Goal: Transaction & Acquisition: Purchase product/service

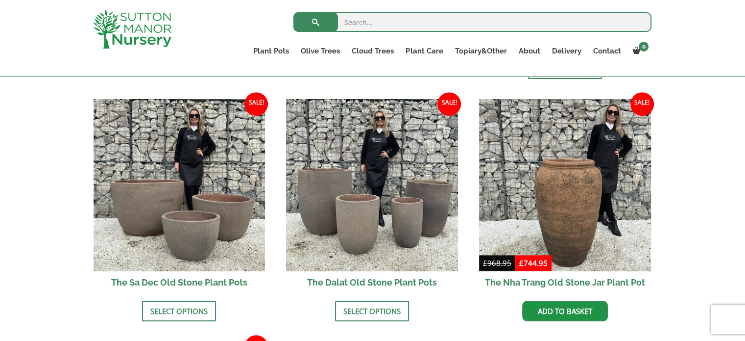
scroll to position [590, 0]
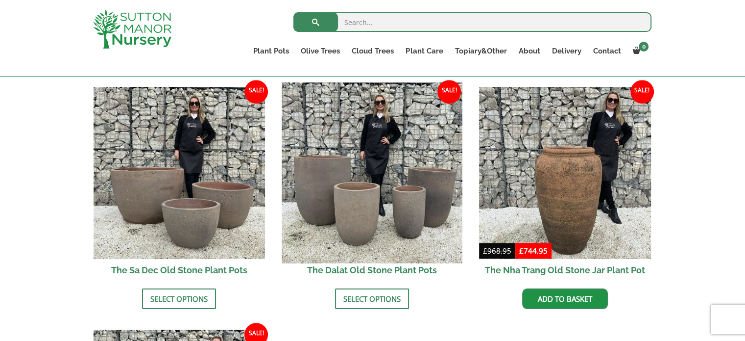
click at [377, 205] on img at bounding box center [372, 173] width 180 height 180
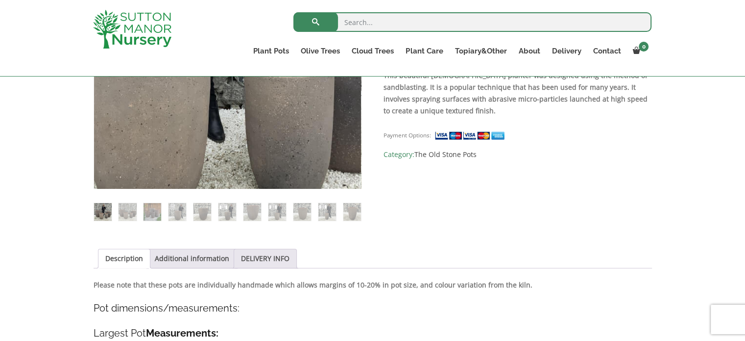
scroll to position [467, 0]
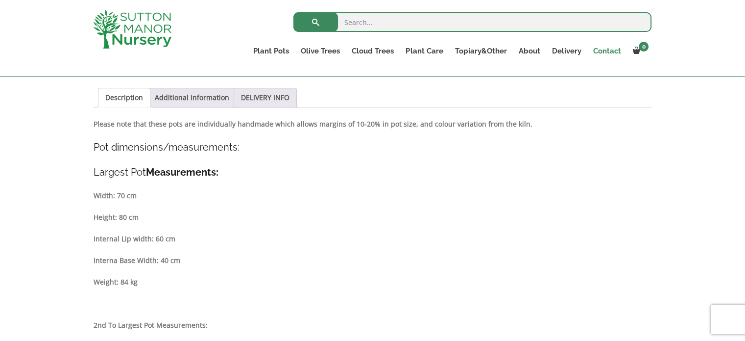
click at [602, 49] on link "Contact" at bounding box center [607, 51] width 40 height 14
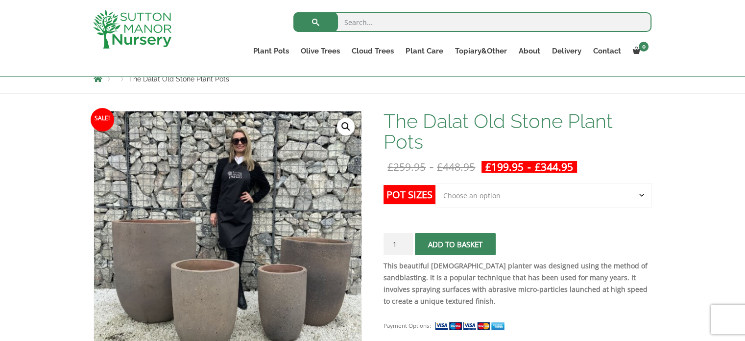
scroll to position [127, 0]
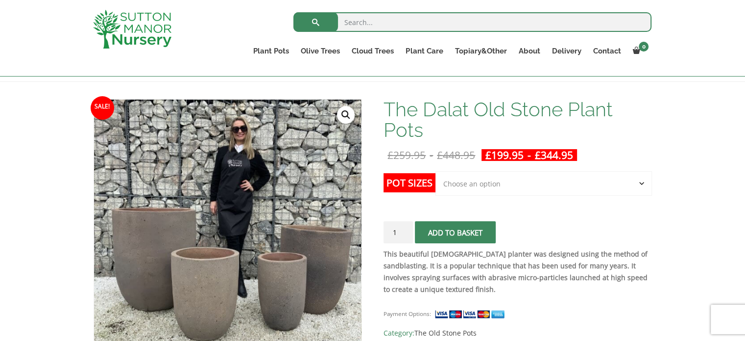
click at [639, 186] on select "Choose an option Click here to buy the 4th to Largest Pot In The Picture Click …" at bounding box center [544, 183] width 216 height 25
click at [436, 171] on select "Choose an option Click here to buy the 4th to Largest Pot In The Picture Click …" at bounding box center [544, 183] width 216 height 25
select select "Click here to buy the 3rd to Largest Pot In The Picture"
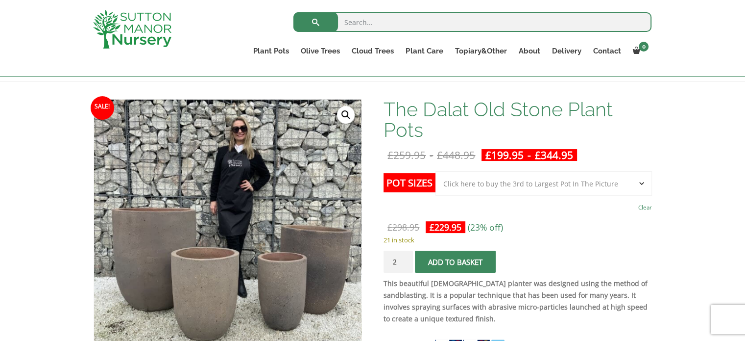
click at [403, 260] on input "2" at bounding box center [398, 261] width 29 height 22
click at [405, 258] on input "3" at bounding box center [398, 261] width 29 height 22
type input "4"
click at [405, 258] on input "4" at bounding box center [398, 261] width 29 height 22
click at [456, 262] on span "submit" at bounding box center [456, 262] width 0 height 0
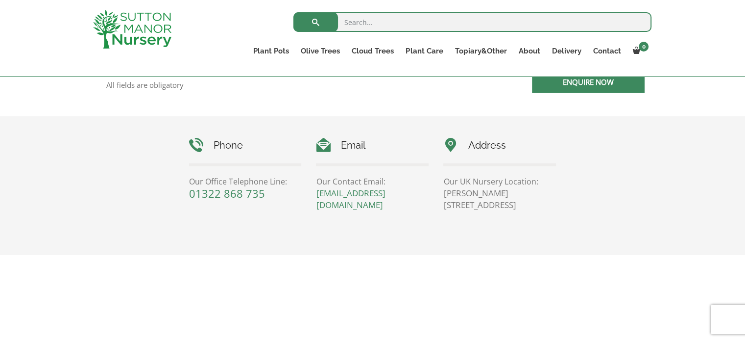
scroll to position [418, 0]
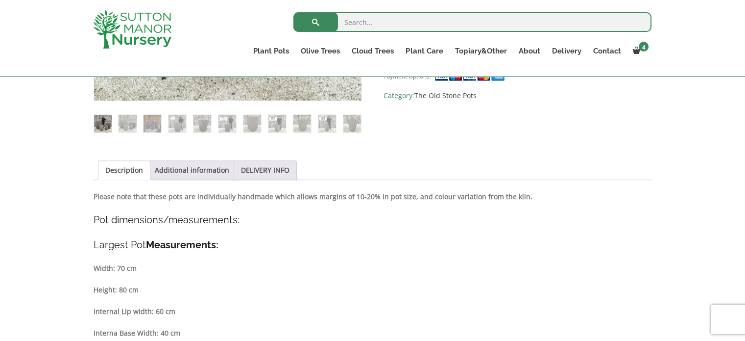
scroll to position [400, 0]
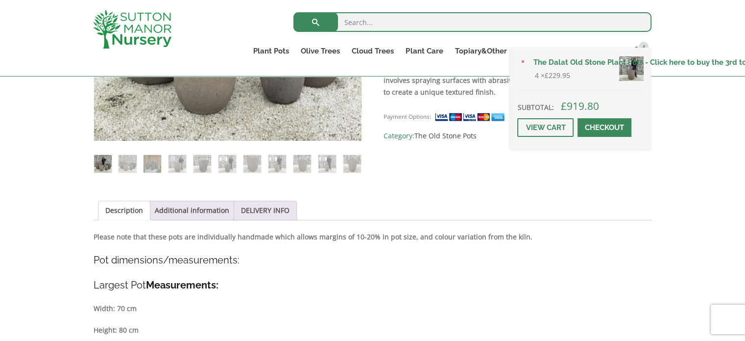
click at [612, 124] on link "Checkout" at bounding box center [605, 127] width 54 height 19
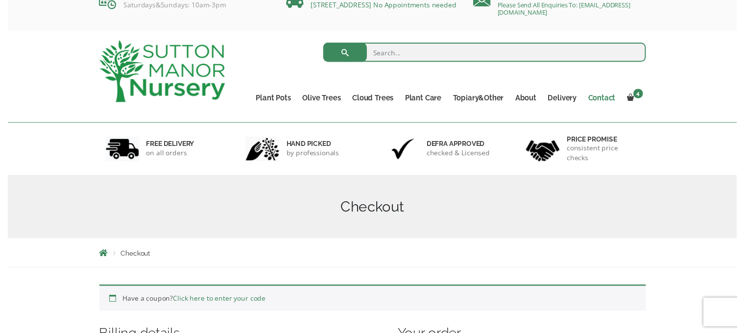
scroll to position [17, 0]
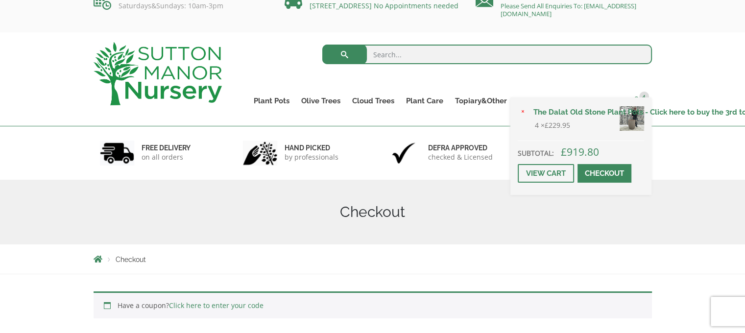
click at [641, 97] on span "4" at bounding box center [645, 97] width 10 height 10
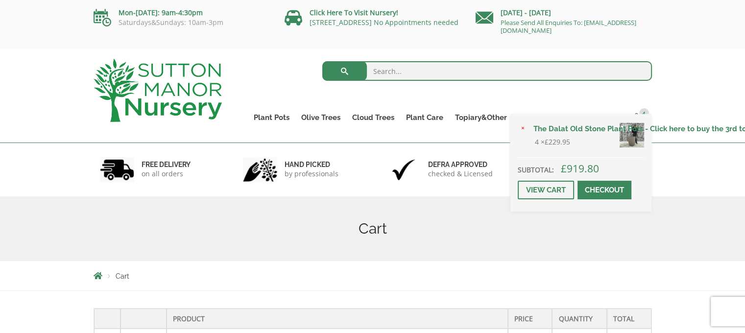
click at [599, 127] on link "The Dalat Old Stone Plant Pots - Click here to buy the 3rd to Largest Pot In Th…" at bounding box center [586, 129] width 117 height 15
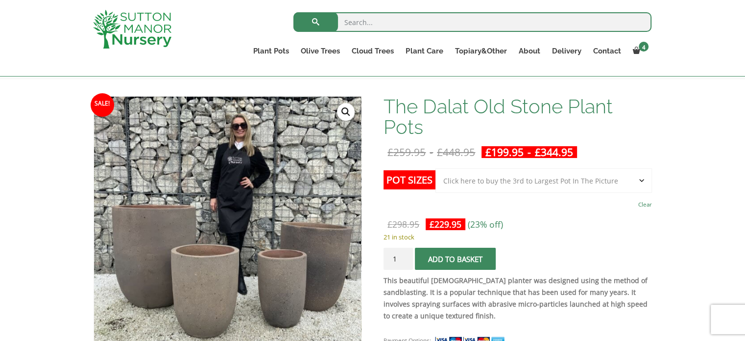
scroll to position [131, 0]
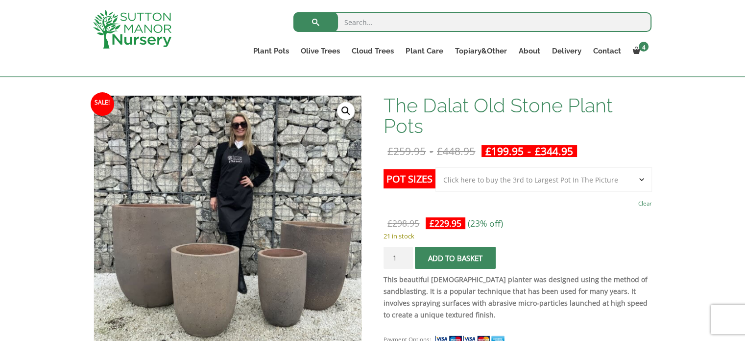
click at [637, 174] on select "Choose an option Click here to buy the 4th to Largest Pot In The Picture Click …" at bounding box center [544, 179] width 216 height 25
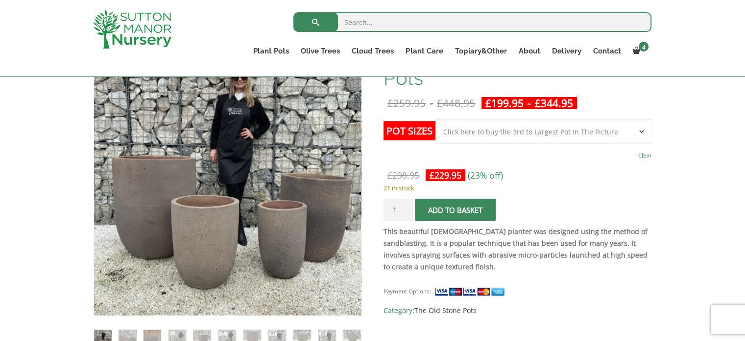
scroll to position [206, 0]
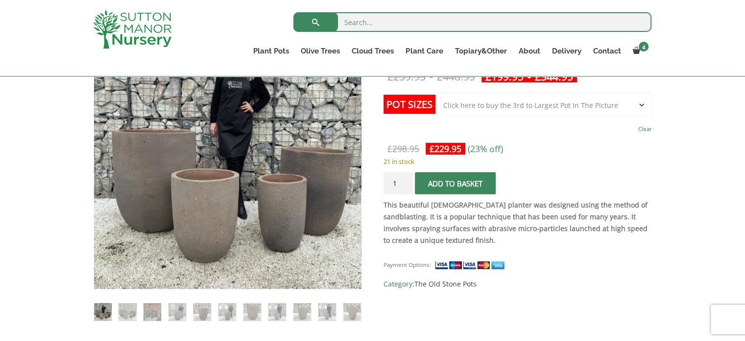
click at [642, 101] on select "Choose an option Click here to buy the 4th to Largest Pot In The Picture Click …" at bounding box center [544, 105] width 216 height 25
click at [436, 93] on select "Choose an option Click here to buy the 4th to Largest Pot In The Picture Click …" at bounding box center [544, 105] width 216 height 25
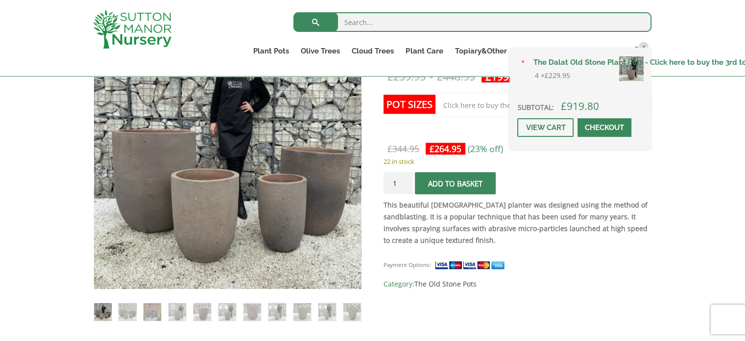
click at [643, 48] on div "× The Dalat Old Stone Plant Pots - Click here to buy the 3rd to Largest Pot In …" at bounding box center [580, 98] width 141 height 101
click at [522, 61] on link "×" at bounding box center [523, 62] width 11 height 11
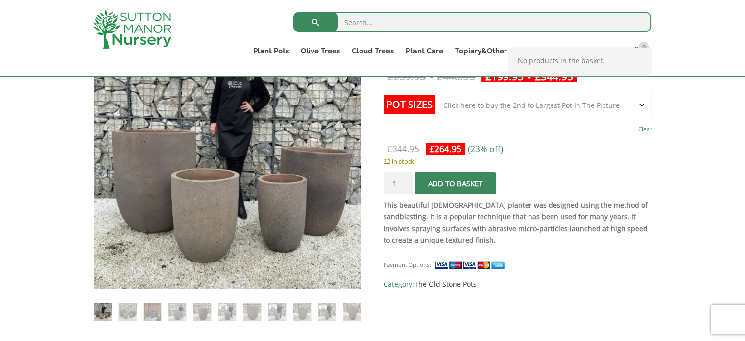
click at [644, 105] on select "Choose an option Click here to buy the 4th to Largest Pot In The Picture Click …" at bounding box center [544, 105] width 216 height 25
click at [436, 93] on select "Choose an option Click here to buy the 4th to Largest Pot In The Picture Click …" at bounding box center [544, 105] width 216 height 25
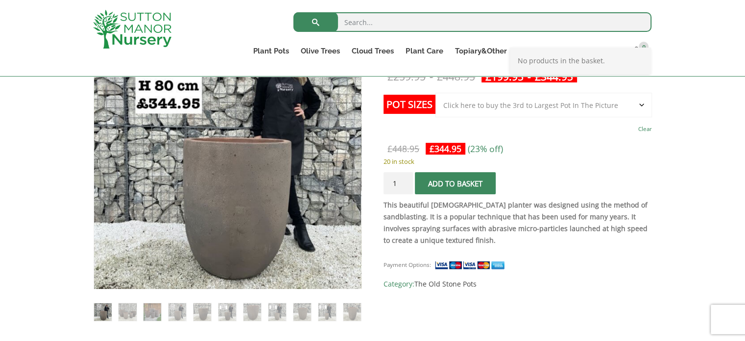
click at [641, 99] on select "Choose an option Click here to buy the 4th to Largest Pot In The Picture Click …" at bounding box center [544, 105] width 216 height 25
click at [436, 93] on select "Choose an option Click here to buy the 4th to Largest Pot In The Picture Click …" at bounding box center [544, 105] width 216 height 25
select select "Click here to buy the 2nd to Largest Pot In The Picture"
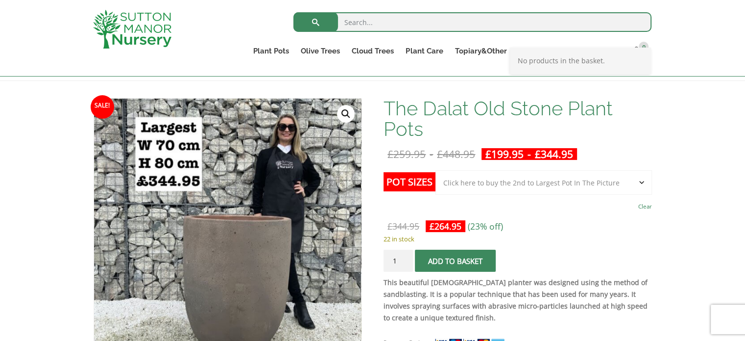
scroll to position [212, 0]
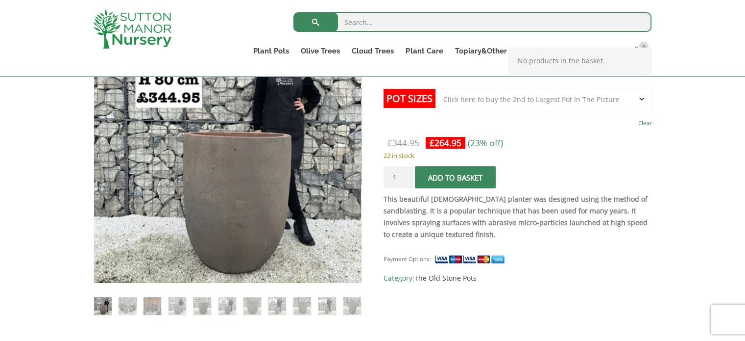
click at [139, 301] on ol at bounding box center [228, 299] width 268 height 32
click at [126, 306] on img at bounding box center [128, 306] width 18 height 18
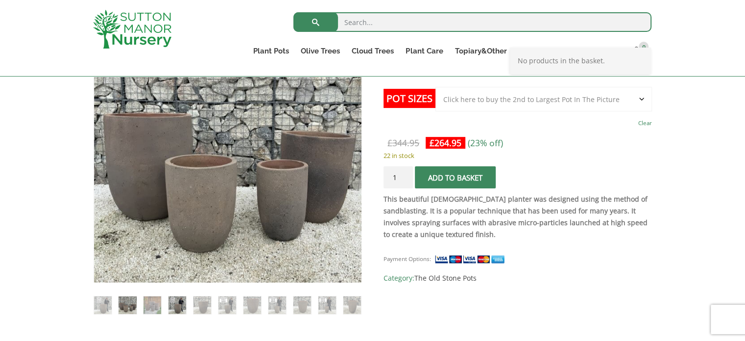
click at [175, 304] on img at bounding box center [178, 305] width 18 height 18
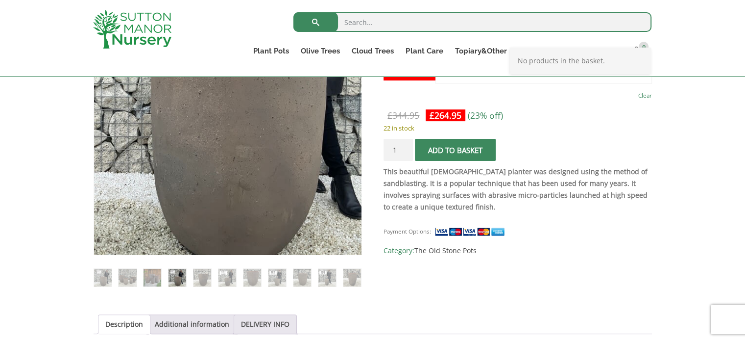
scroll to position [245, 0]
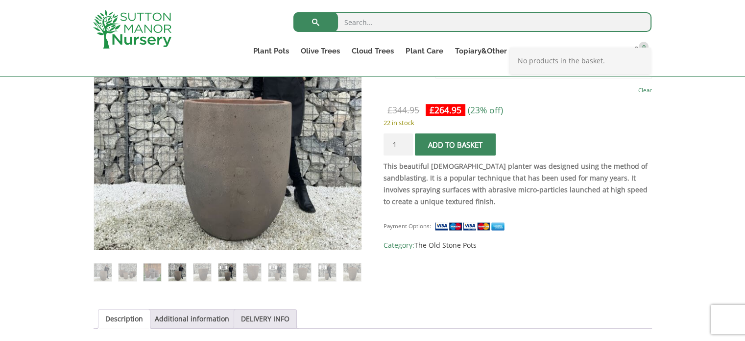
click at [232, 274] on img at bounding box center [228, 272] width 18 height 18
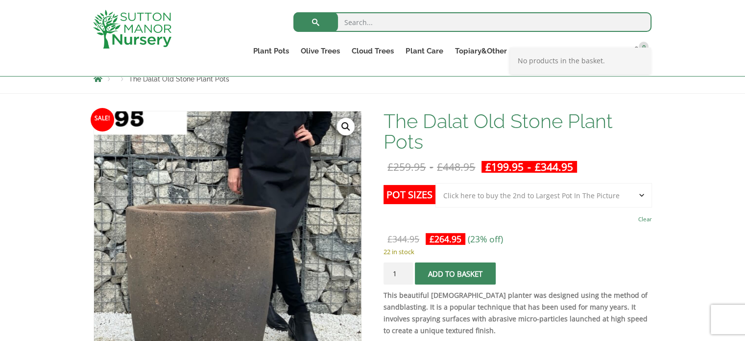
scroll to position [119, 0]
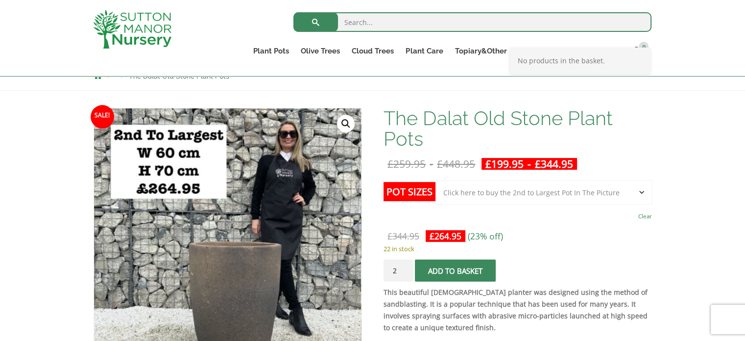
click at [405, 267] on input "2" at bounding box center [398, 270] width 29 height 22
click at [405, 267] on input "3" at bounding box center [398, 270] width 29 height 22
type input "4"
click at [405, 267] on input "4" at bounding box center [398, 270] width 29 height 22
click at [456, 271] on span "submit" at bounding box center [456, 271] width 0 height 0
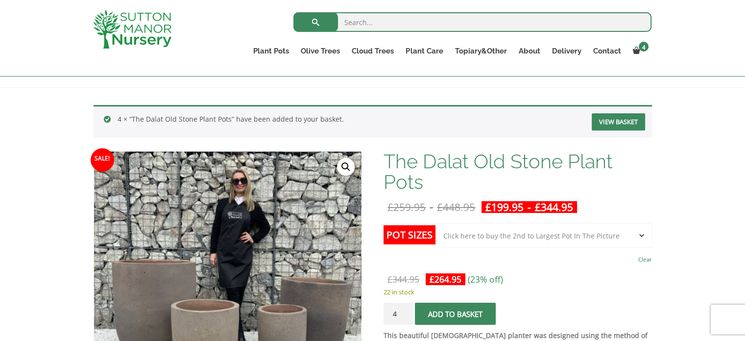
scroll to position [121, 0]
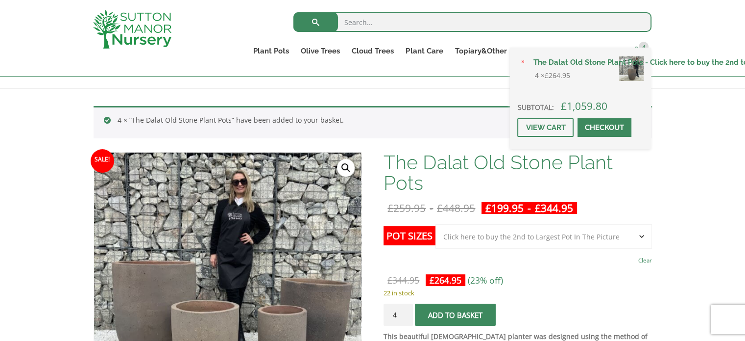
click at [641, 47] on span "4" at bounding box center [644, 47] width 10 height 10
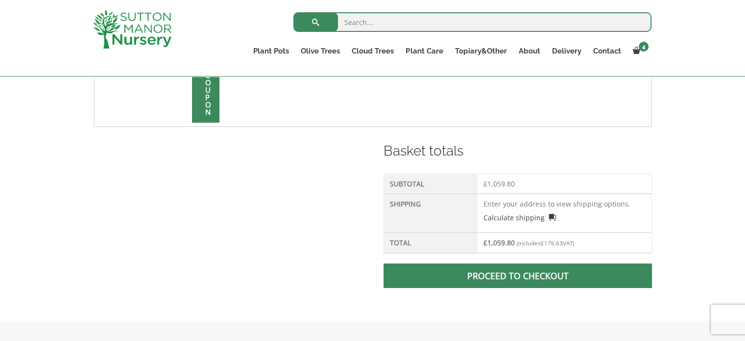
scroll to position [354, 0]
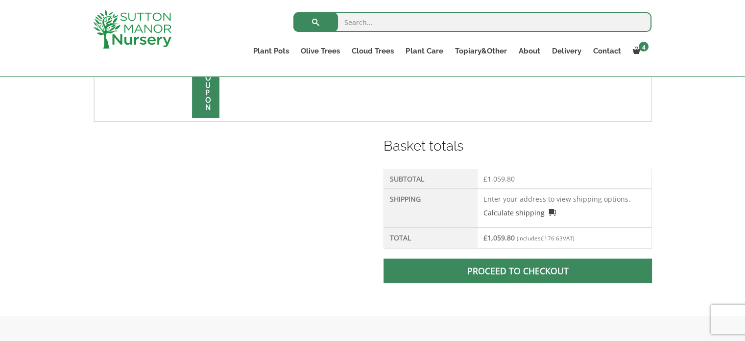
click at [518, 271] on span at bounding box center [518, 271] width 0 height 0
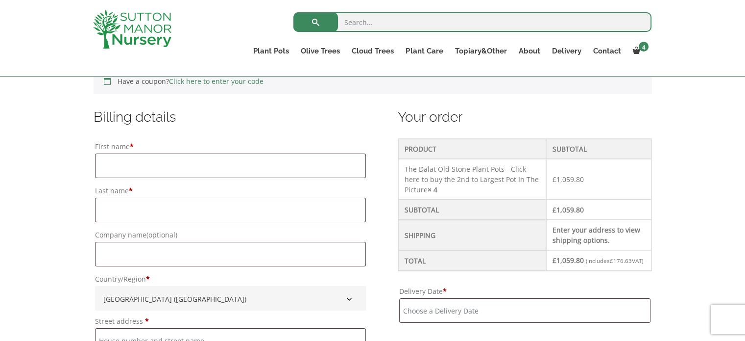
scroll to position [223, 0]
click at [246, 161] on input "First name *" at bounding box center [230, 165] width 271 height 25
type input "jonathan"
type input "Perkins"
type input "G"
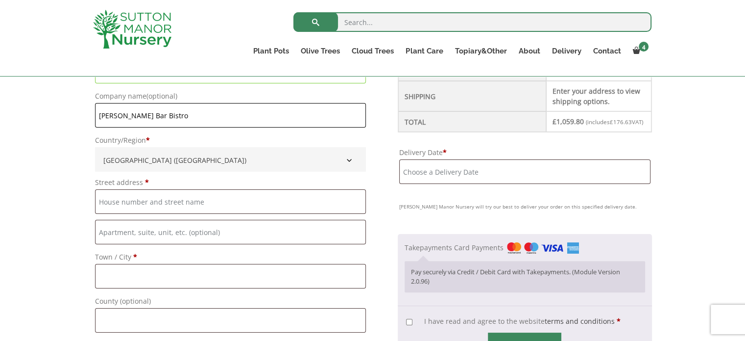
scroll to position [363, 0]
drag, startPoint x: 177, startPoint y: 115, endPoint x: 88, endPoint y: 102, distance: 90.2
type input "Good Table & Cheer Ltd"
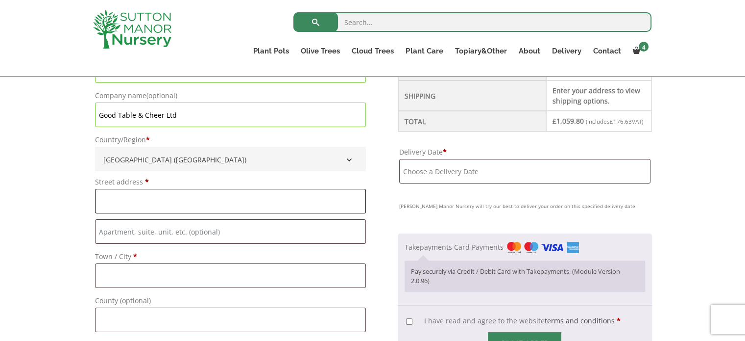
click at [119, 192] on input "Street address *" at bounding box center [230, 201] width 271 height 25
type input "Perkins Bistro"
click at [128, 231] on input "Flat, suite, unit, etc. (optional)" at bounding box center [230, 231] width 271 height 25
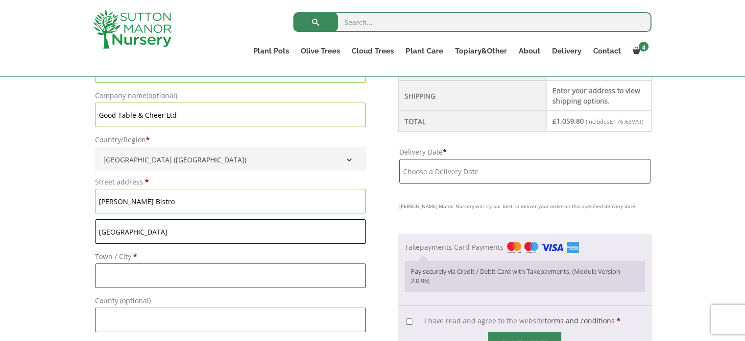
type input "Station Road, Plumtree"
click at [128, 286] on input "Town / City *" at bounding box center [230, 275] width 271 height 25
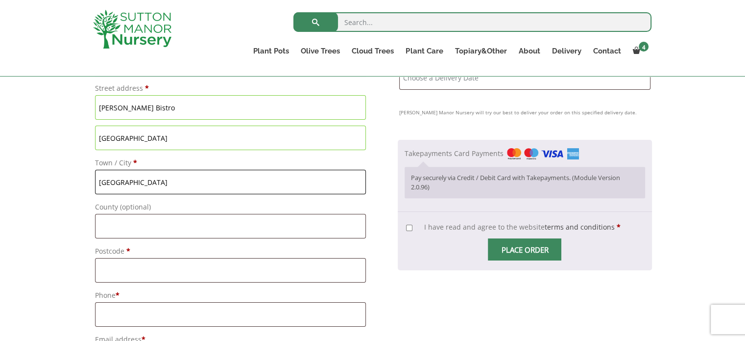
type input "Nottingham"
click at [143, 266] on input "Postcode *" at bounding box center [230, 270] width 271 height 25
type input "NG12 5NA"
click at [140, 317] on input "Phone *" at bounding box center [230, 314] width 271 height 25
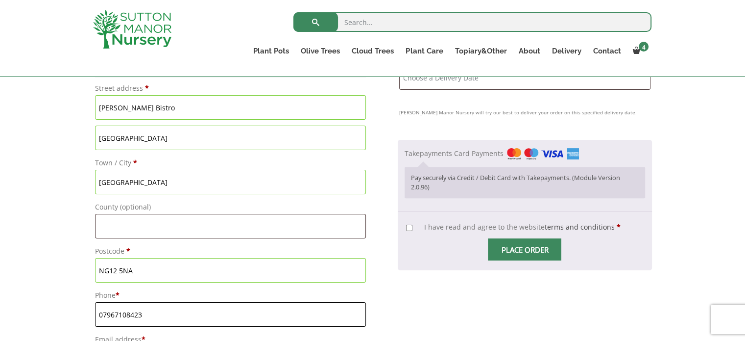
scroll to position [553, 0]
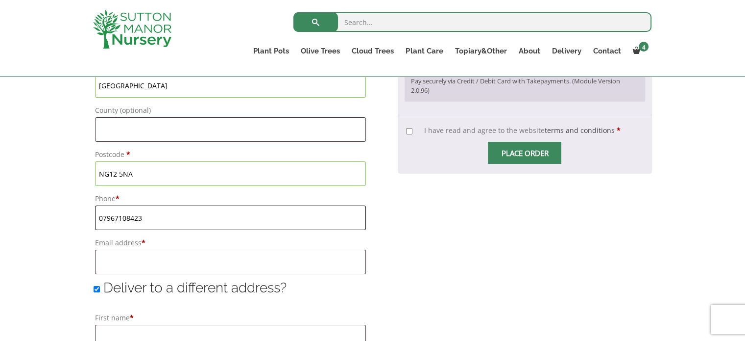
type input "07967108423"
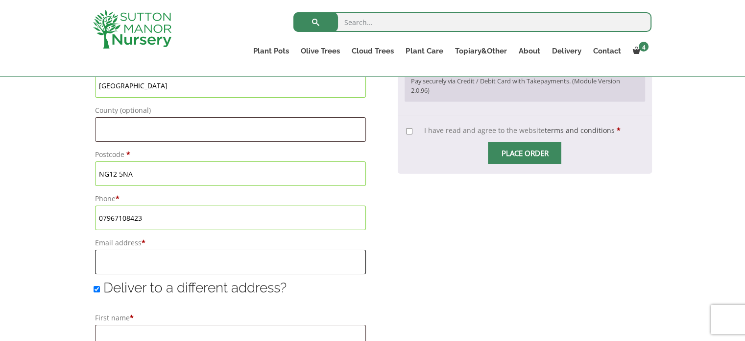
click at [127, 266] on input "Email address *" at bounding box center [230, 261] width 271 height 25
type input "[EMAIL_ADDRESS][PERSON_NAME][DOMAIN_NAME]"
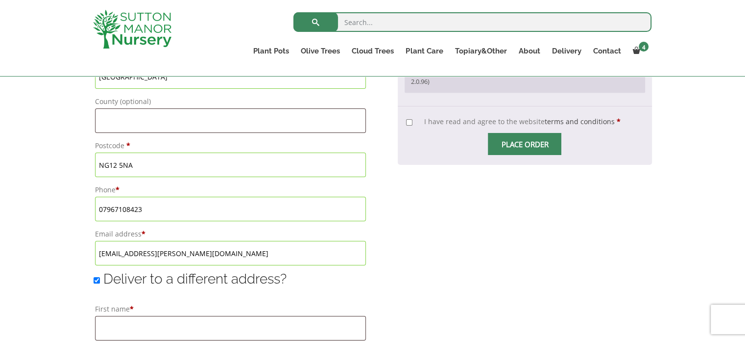
scroll to position [679, 0]
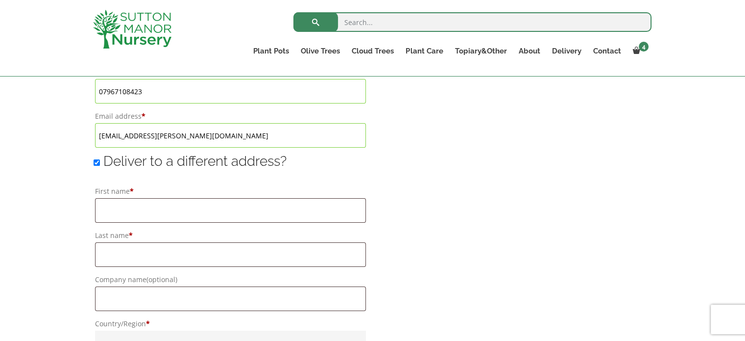
click at [97, 163] on input "Deliver to a different address?" at bounding box center [97, 162] width 6 height 6
checkbox input "false"
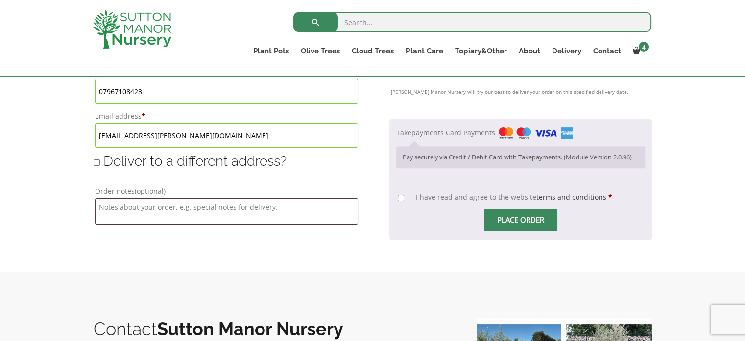
click at [404, 201] on input "I have read and agree to the website terms and conditions *" at bounding box center [401, 198] width 6 height 6
checkbox input "true"
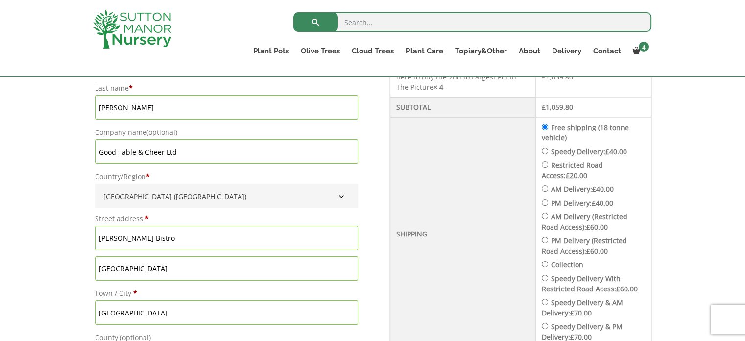
scroll to position [325, 0]
click at [548, 151] on input "Speedy Delivery: £ 40.00" at bounding box center [545, 151] width 6 height 6
radio input "true"
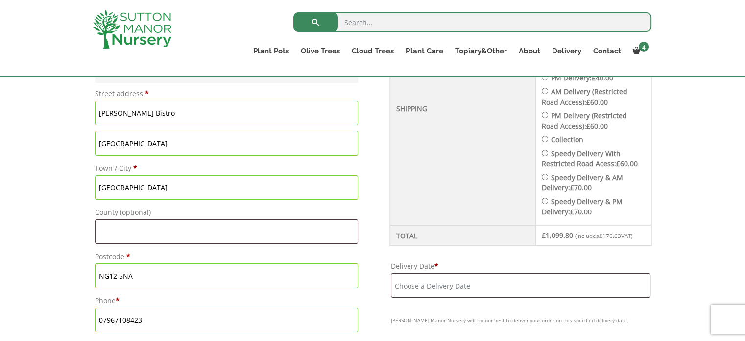
scroll to position [517, 0]
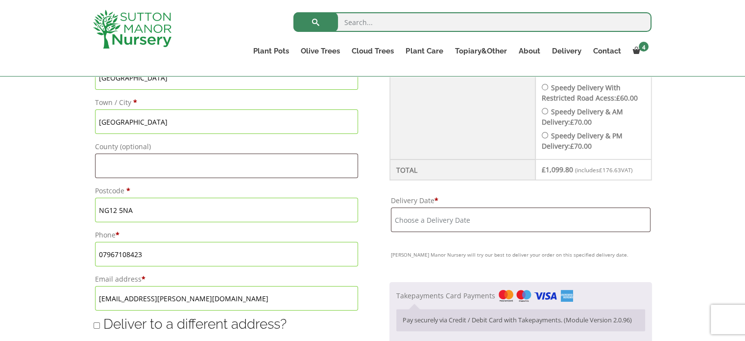
click at [522, 225] on input "Delivery Date *" at bounding box center [521, 219] width 260 height 25
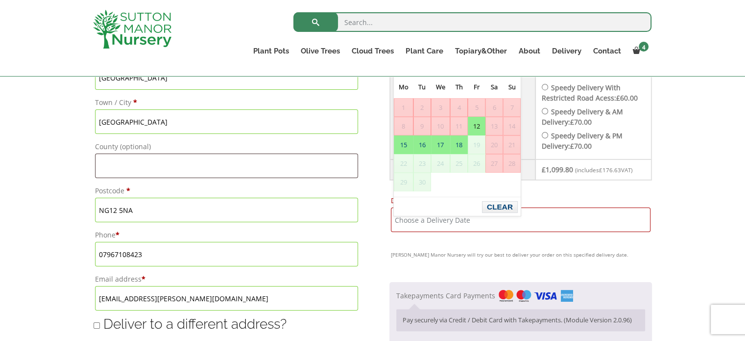
click at [475, 125] on link "12" at bounding box center [477, 126] width 17 height 18
type input "[DATE]"
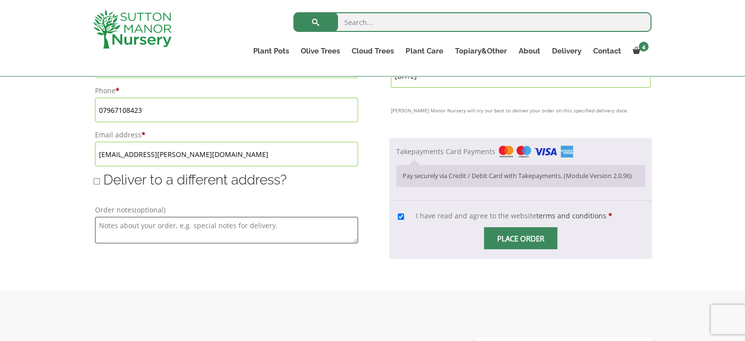
scroll to position [660, 0]
click at [521, 239] on span "Checkout" at bounding box center [521, 239] width 0 height 0
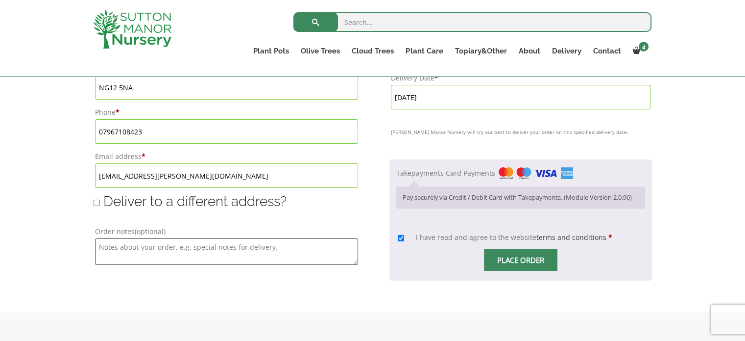
scroll to position [640, 0]
click at [521, 259] on span "Checkout" at bounding box center [521, 259] width 0 height 0
click at [526, 270] on input "Place order" at bounding box center [521, 259] width 74 height 22
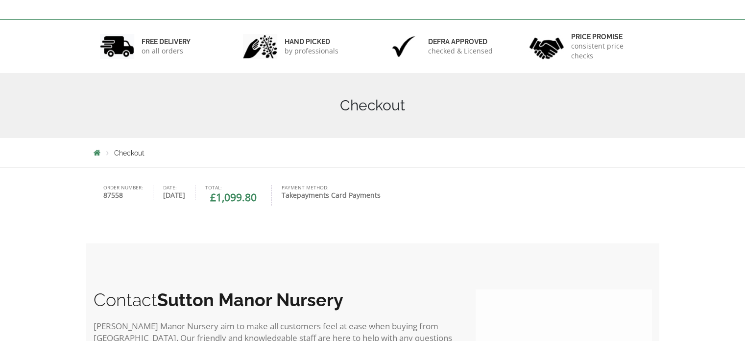
scroll to position [256, 0]
